Goal: Obtain resource: Obtain resource

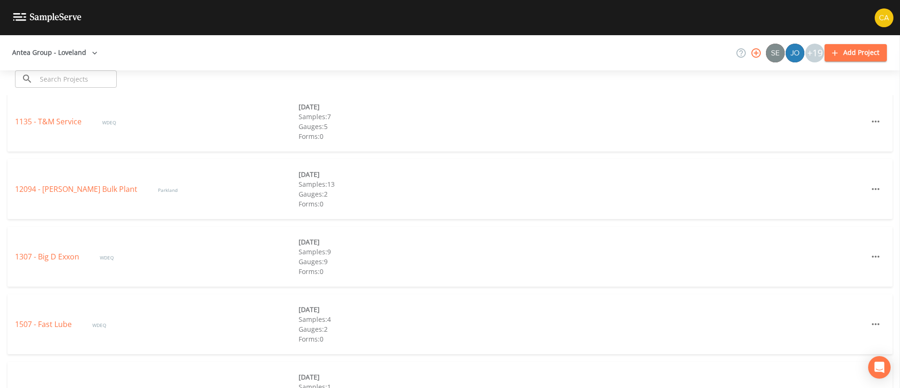
scroll to position [337, 0]
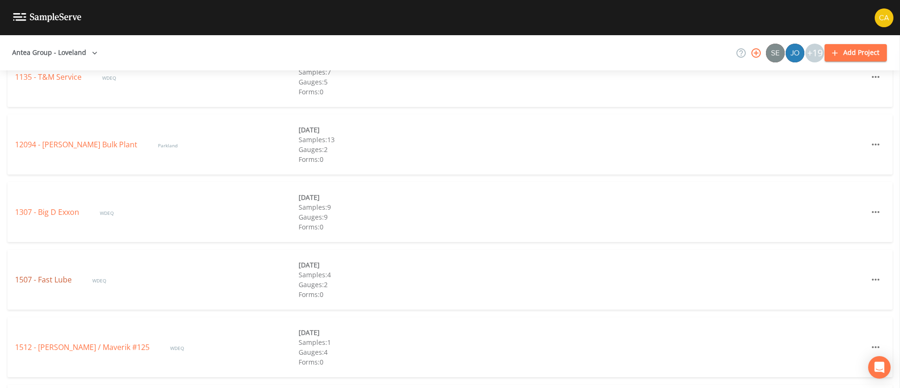
click at [65, 282] on link "1507 - Fast Lube" at bounding box center [44, 279] width 59 height 10
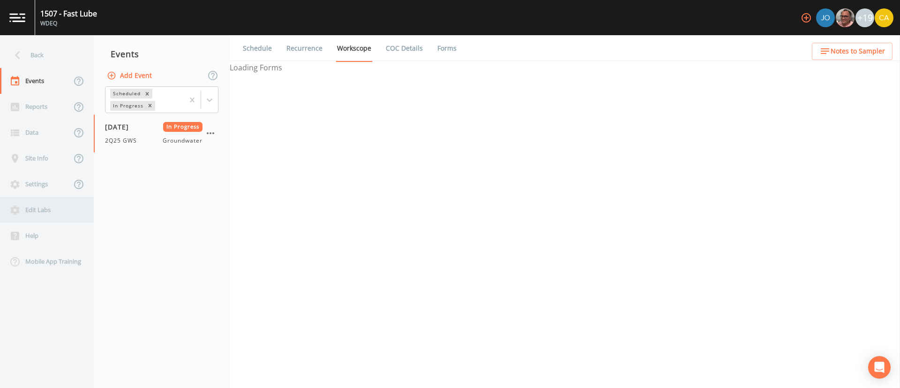
select select "0b1af911-289b-4d7b-9fdf-156f6d27a2cf"
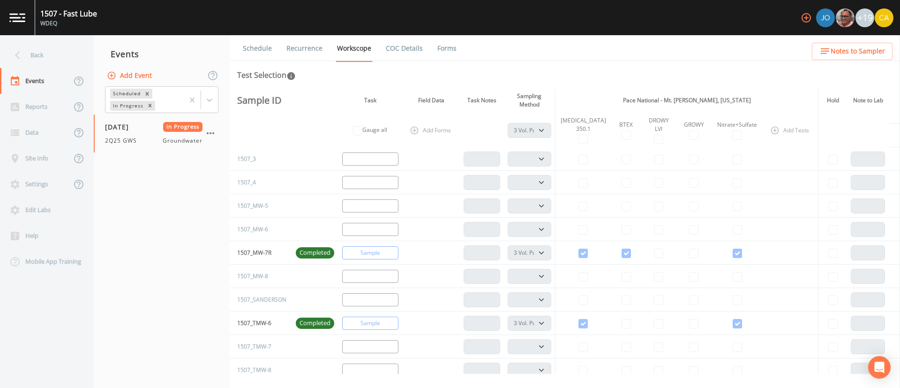
scroll to position [18, 0]
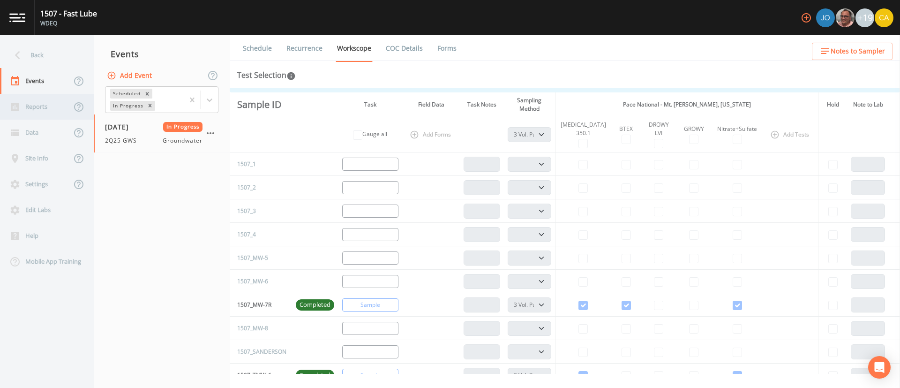
click at [24, 100] on div "Reports" at bounding box center [35, 107] width 71 height 26
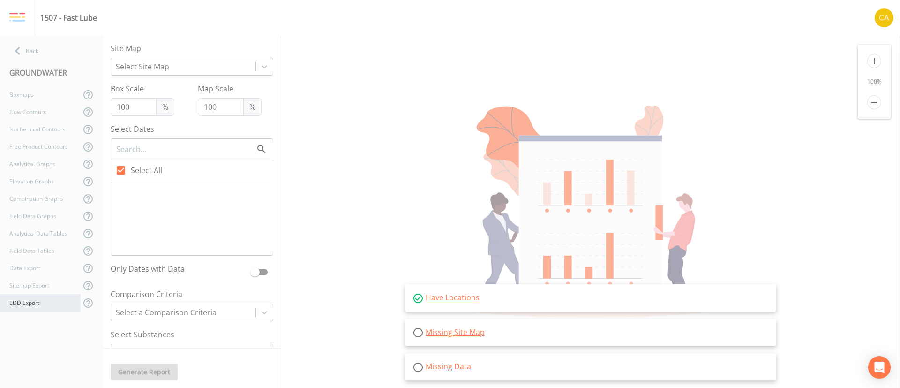
click at [37, 300] on div "EDD Export" at bounding box center [40, 302] width 81 height 17
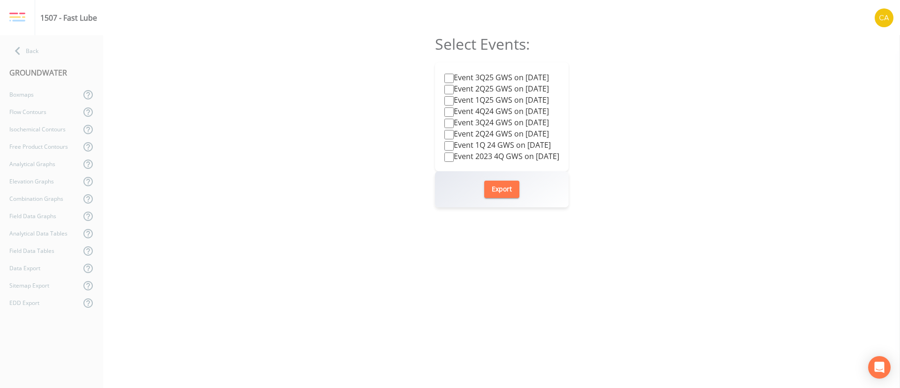
click at [549, 74] on label "Event 3Q25 GWS on [DATE]" at bounding box center [496, 77] width 105 height 11
click at [454, 74] on input "Event 3Q25 GWS on [DATE]" at bounding box center [448, 78] width 9 height 9
checkbox input "true"
click at [504, 182] on button "Export" at bounding box center [501, 188] width 35 height 17
click at [24, 35] on nav "Back GROUNDWATER Boxmaps Flow Contours Isochemical Contours Free Product Contou…" at bounding box center [51, 211] width 103 height 352
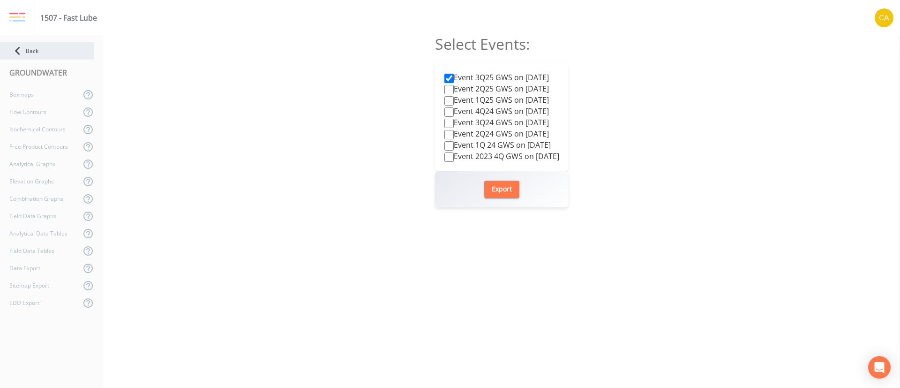
drag, startPoint x: 25, startPoint y: 38, endPoint x: 28, endPoint y: 45, distance: 7.8
click at [28, 45] on nav "Back GROUNDWATER Boxmaps Flow Contours Isochemical Contours Free Product Contou…" at bounding box center [51, 211] width 103 height 352
click at [28, 45] on div "Back" at bounding box center [47, 50] width 94 height 17
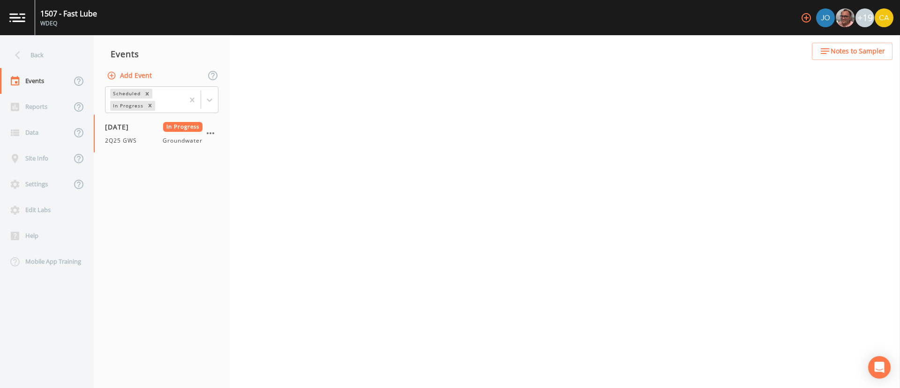
click at [28, 45] on div "Back" at bounding box center [42, 55] width 84 height 26
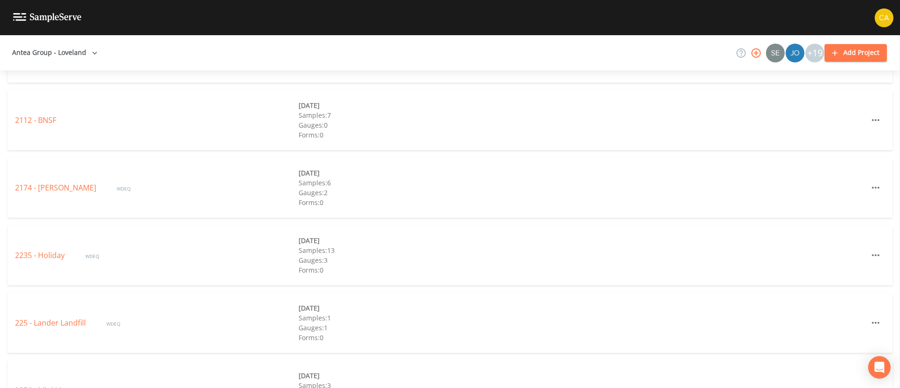
scroll to position [835, 0]
click at [49, 256] on link "2235 - Holiday" at bounding box center [41, 254] width 52 height 10
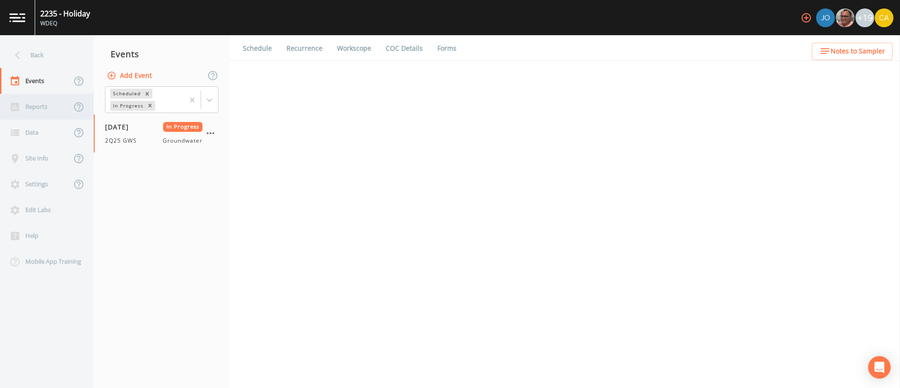
click at [40, 105] on div "Reports" at bounding box center [35, 107] width 71 height 26
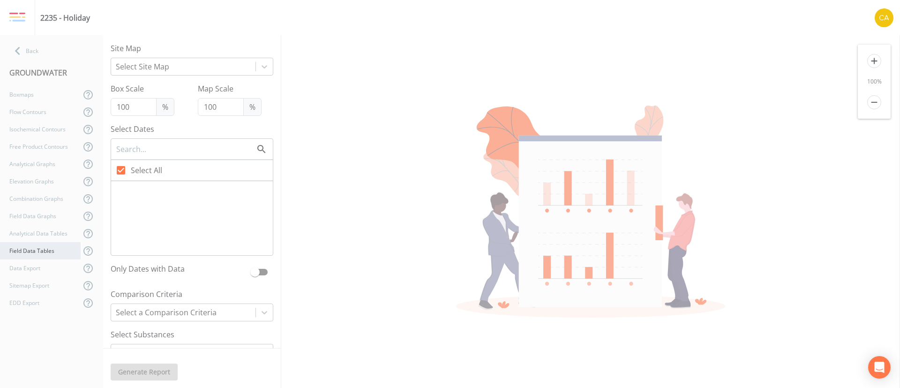
checkbox input "false"
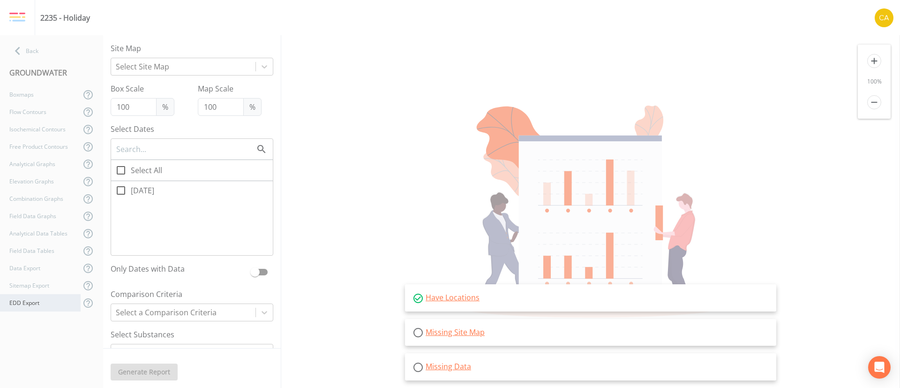
click at [43, 304] on div "EDD Export" at bounding box center [40, 302] width 81 height 17
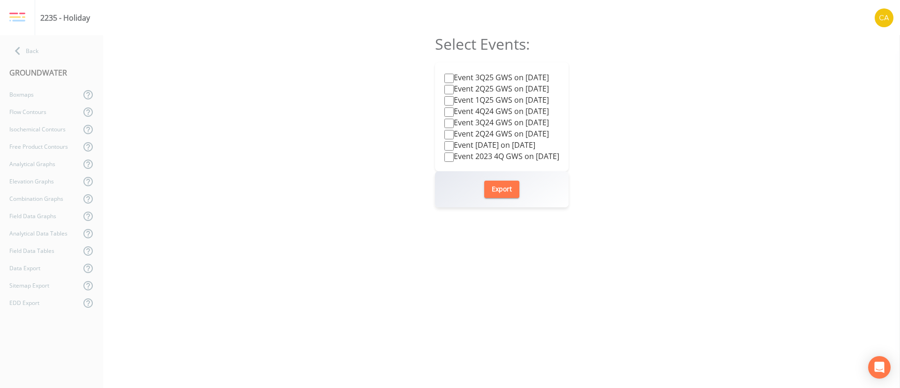
click at [526, 75] on label "Event 3Q25 GWS on [DATE]" at bounding box center [496, 77] width 105 height 11
click at [454, 75] on input "Event 3Q25 GWS on [DATE]" at bounding box center [448, 78] width 9 height 9
checkbox input "true"
click at [500, 192] on button "Export" at bounding box center [501, 188] width 35 height 17
click at [44, 50] on div "Back" at bounding box center [47, 50] width 94 height 17
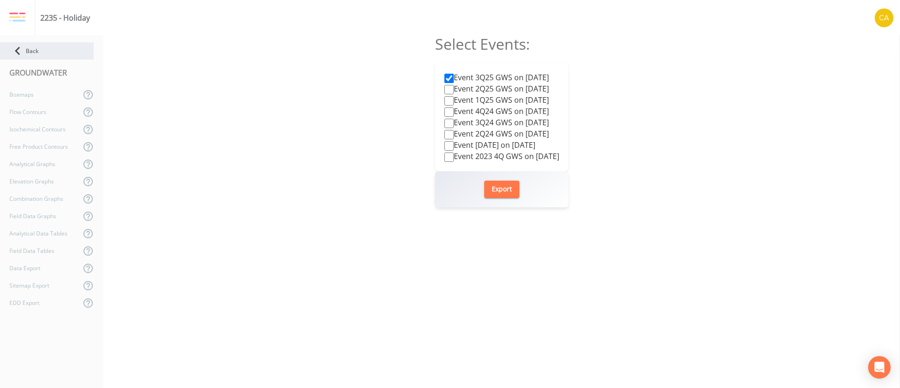
click at [44, 50] on div "Back" at bounding box center [47, 50] width 94 height 17
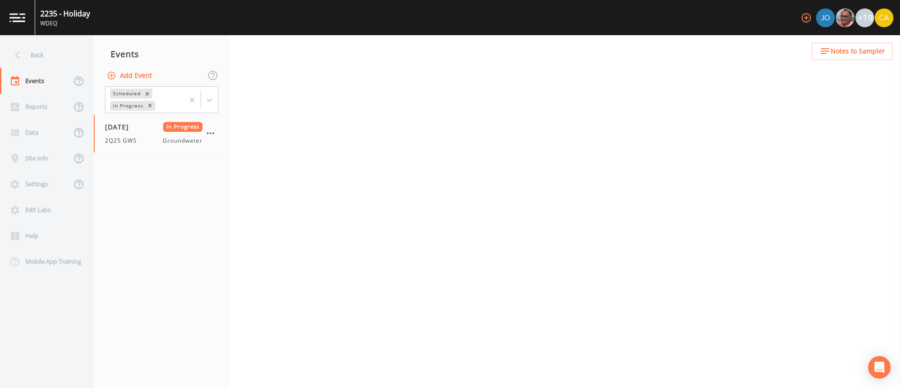
click at [44, 50] on div "Back" at bounding box center [42, 55] width 84 height 26
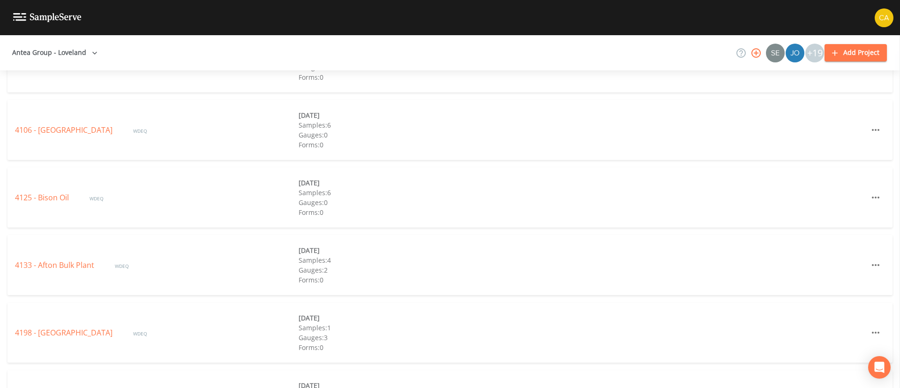
scroll to position [2038, 0]
click at [51, 191] on div "4125 - Bison Oil WDEQ [DATE] Samples: 6 Gauges: 0 Forms: 0" at bounding box center [449, 197] width 885 height 60
click at [50, 202] on link "4125 - Bison Oil" at bounding box center [43, 197] width 56 height 10
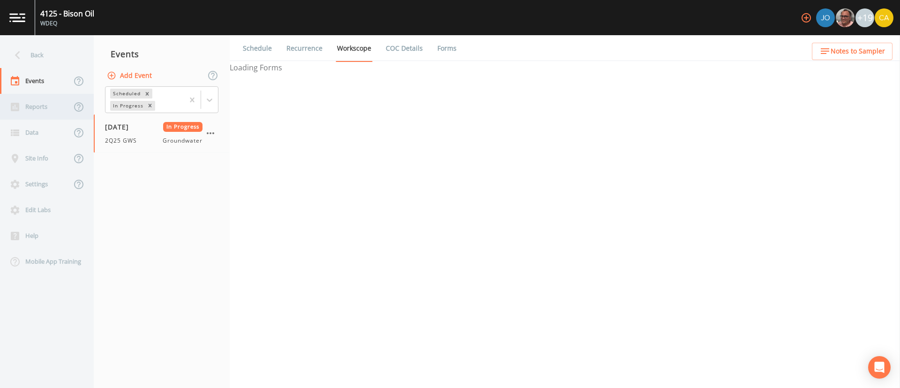
click at [42, 115] on div "Reports" at bounding box center [35, 107] width 71 height 26
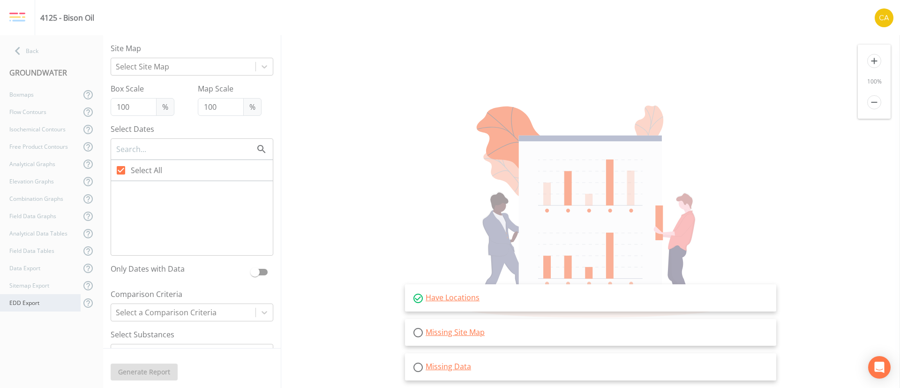
click at [35, 310] on div "EDD Export" at bounding box center [40, 302] width 81 height 17
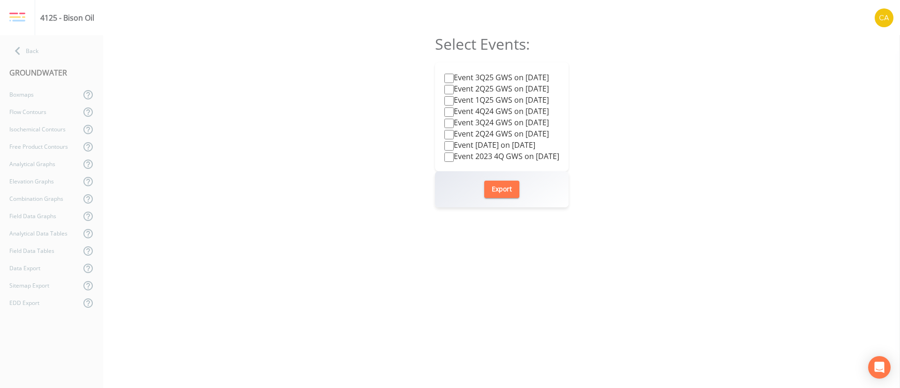
click at [476, 75] on label "Event 3Q25 GWS on [DATE]" at bounding box center [496, 77] width 105 height 11
click at [454, 75] on input "Event 3Q25 GWS on [DATE]" at bounding box center [448, 78] width 9 height 9
checkbox input "true"
click at [505, 186] on button "Export" at bounding box center [501, 188] width 35 height 17
click at [50, 50] on div "Back" at bounding box center [47, 50] width 94 height 17
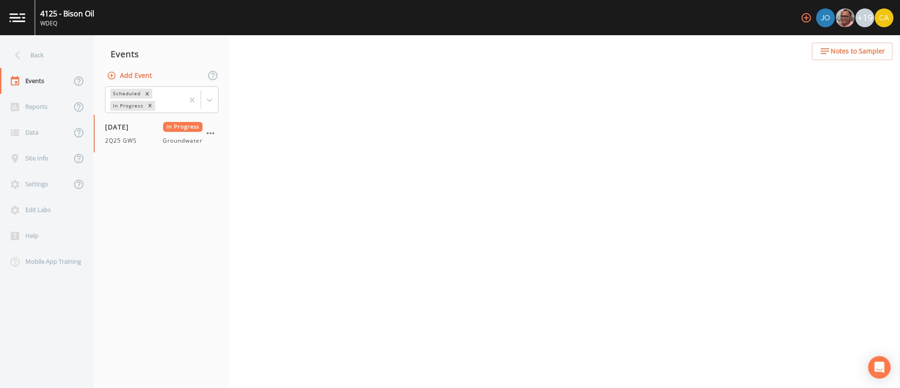
click at [50, 50] on div "Back" at bounding box center [42, 55] width 84 height 26
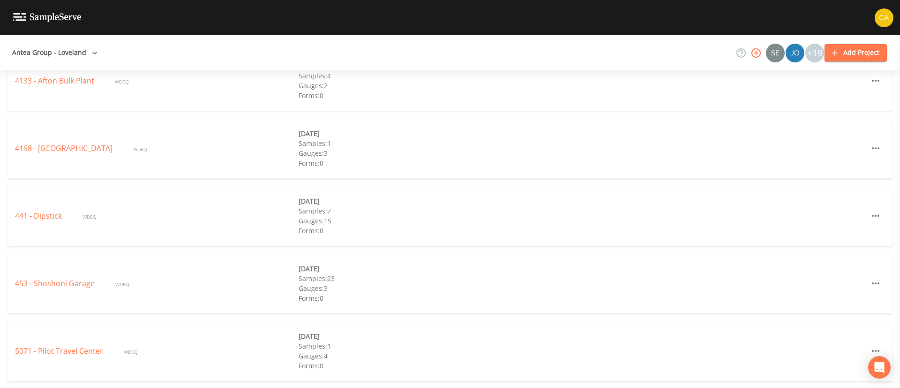
scroll to position [2613, 0]
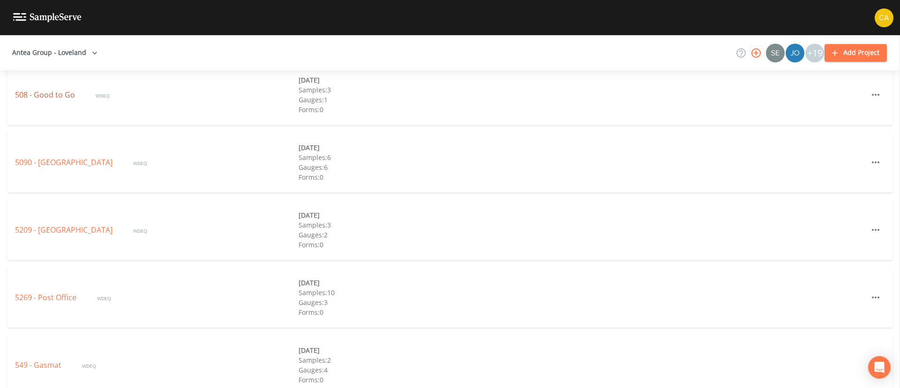
click at [46, 90] on link "508 - Good to Go" at bounding box center [46, 95] width 62 height 10
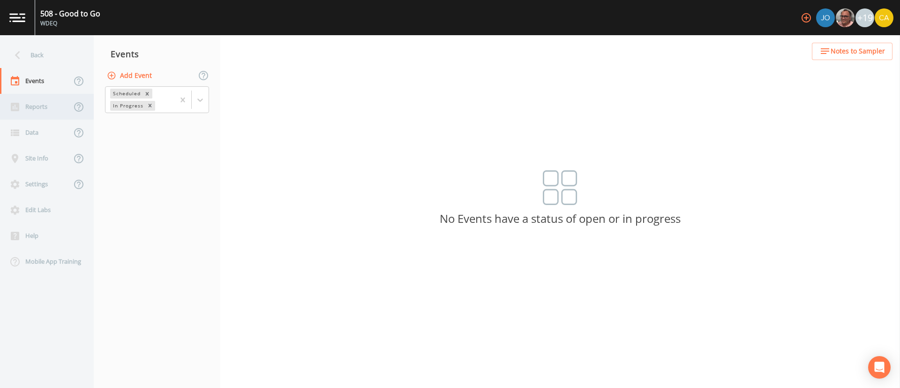
click at [47, 100] on div "Reports" at bounding box center [35, 107] width 71 height 26
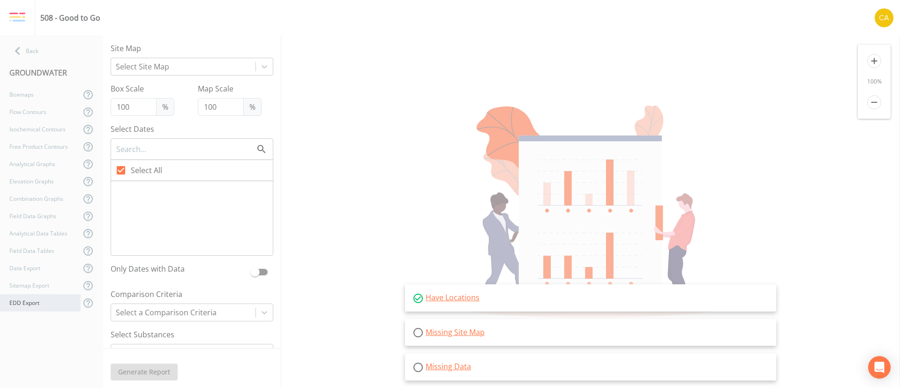
click at [28, 295] on div "EDD Export" at bounding box center [40, 302] width 81 height 17
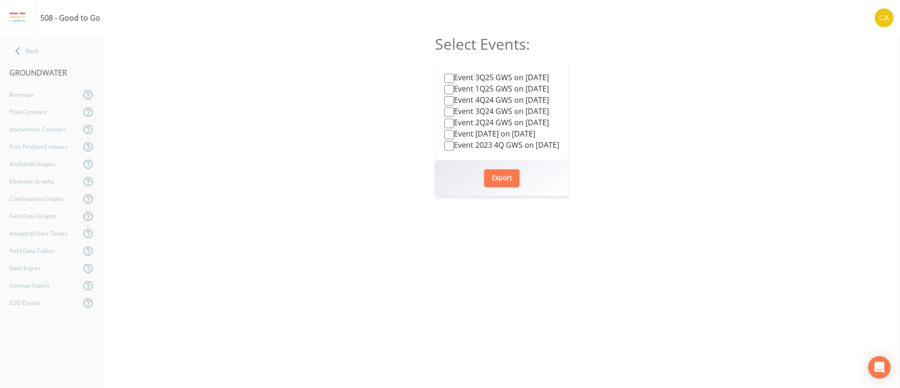
click at [503, 81] on label "Event 3Q25 GWS on [DATE]" at bounding box center [496, 77] width 105 height 11
click at [454, 81] on input "Event 3Q25 GWS on [DATE]" at bounding box center [448, 78] width 9 height 9
checkbox input "true"
click at [506, 182] on button "Export" at bounding box center [501, 177] width 35 height 17
click at [856, 62] on div "Select Events: Event 3Q25 GWS on [DATE] Event 1Q25 GWS on [DATE] Event 4Q24 GWS…" at bounding box center [501, 211] width 797 height 352
